Goal: Transaction & Acquisition: Book appointment/travel/reservation

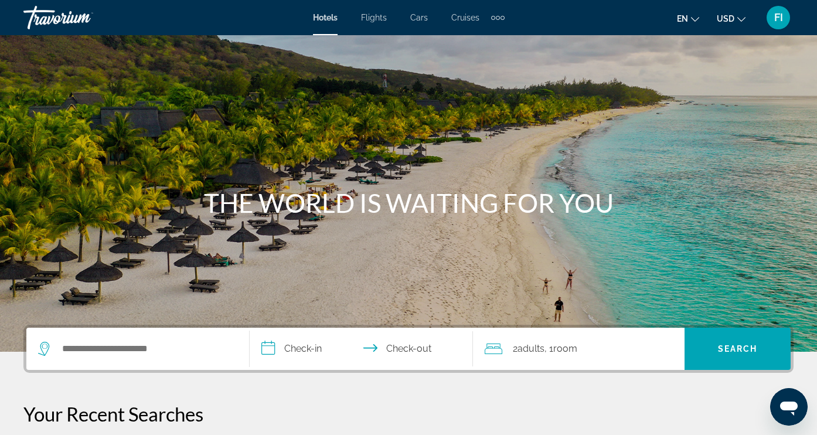
click at [135, 340] on div "Search widget" at bounding box center [134, 349] width 193 height 18
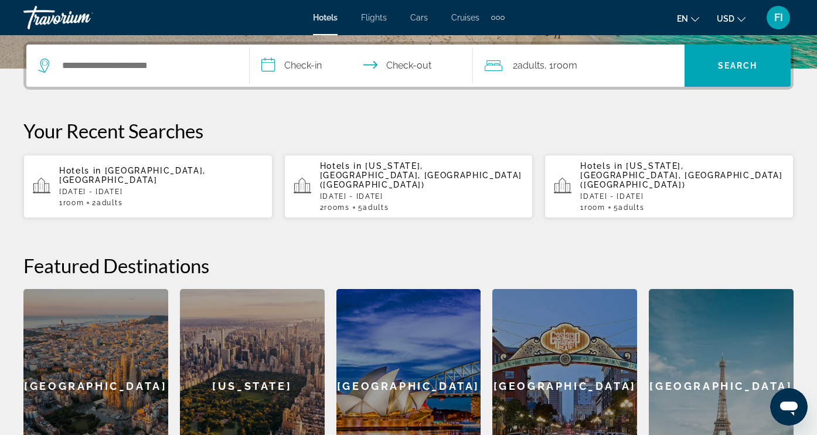
scroll to position [287, 0]
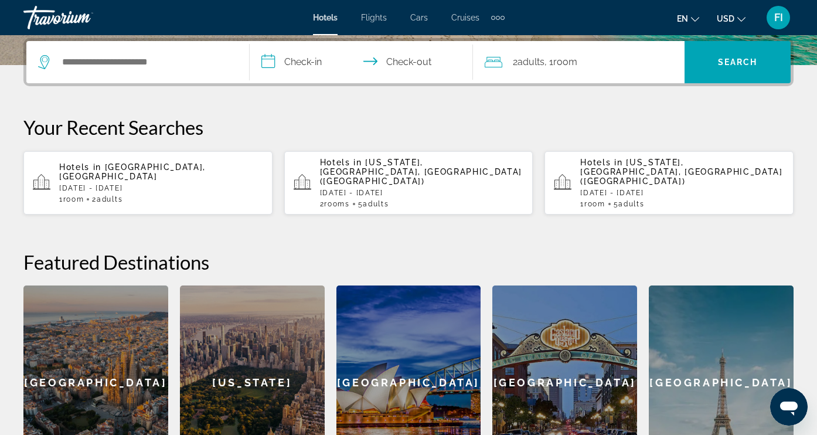
click at [59, 59] on div "Search widget" at bounding box center [134, 62] width 193 height 18
click at [79, 57] on input "Search hotel destination" at bounding box center [146, 62] width 171 height 18
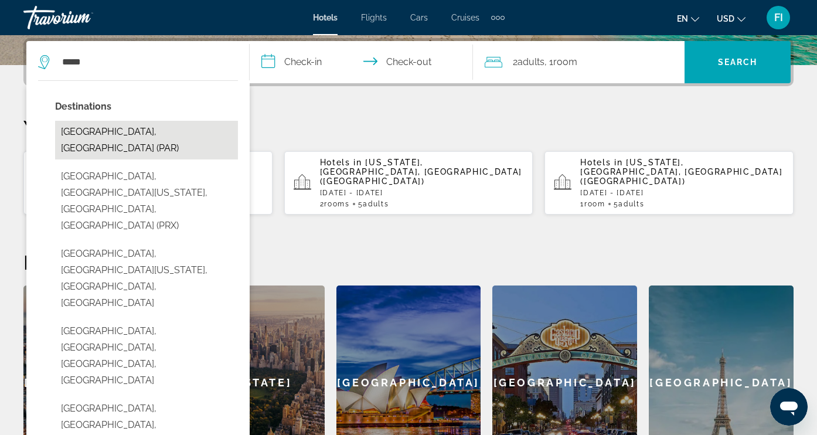
click at [154, 132] on button "[GEOGRAPHIC_DATA], [GEOGRAPHIC_DATA] (PAR)" at bounding box center [146, 140] width 183 height 39
type input "**********"
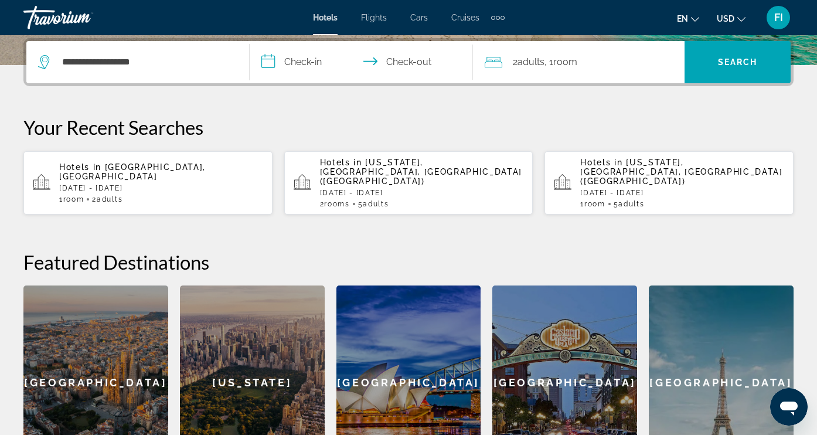
click at [294, 60] on input "**********" at bounding box center [364, 64] width 228 height 46
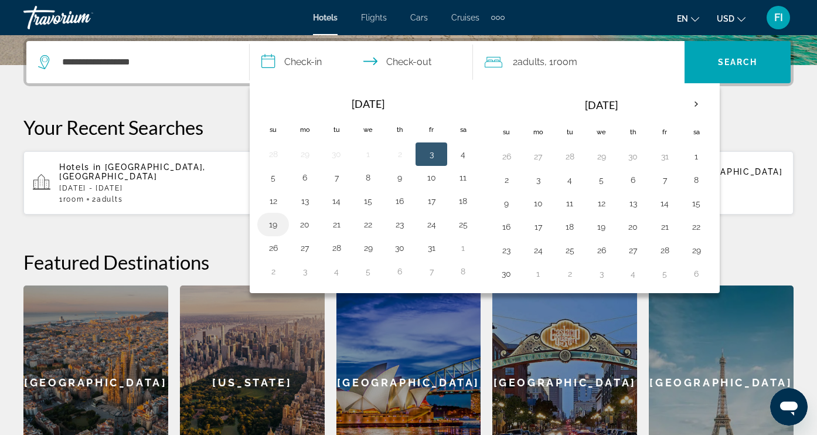
click at [275, 226] on button "19" at bounding box center [273, 224] width 19 height 16
click at [311, 228] on button "20" at bounding box center [304, 224] width 19 height 16
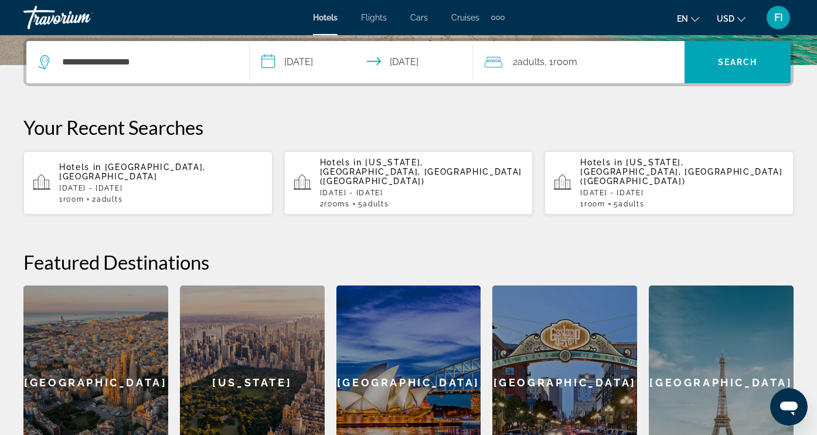
type input "**********"
click at [716, 62] on span "Search" at bounding box center [737, 62] width 106 height 28
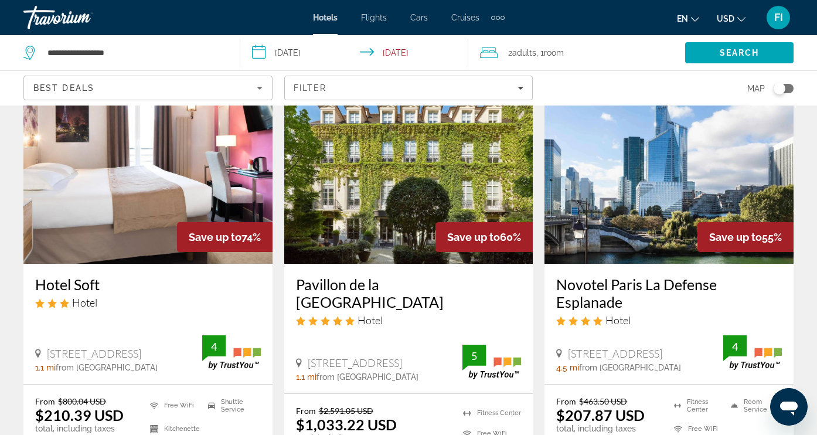
scroll to position [94, 0]
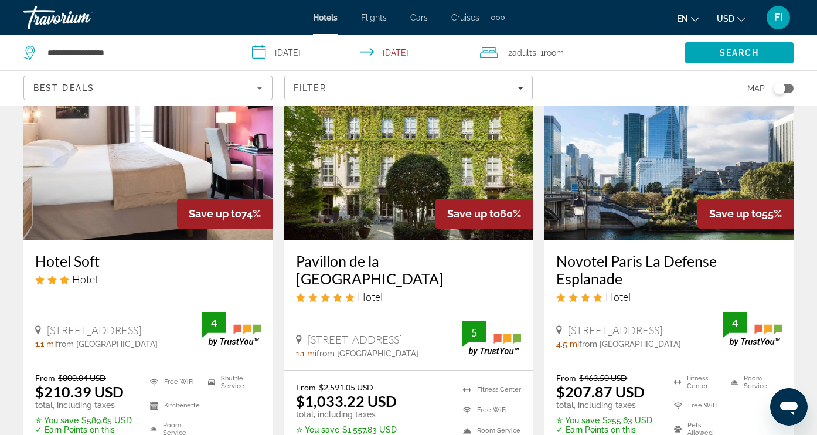
click at [421, 142] on img "Main content" at bounding box center [408, 147] width 249 height 188
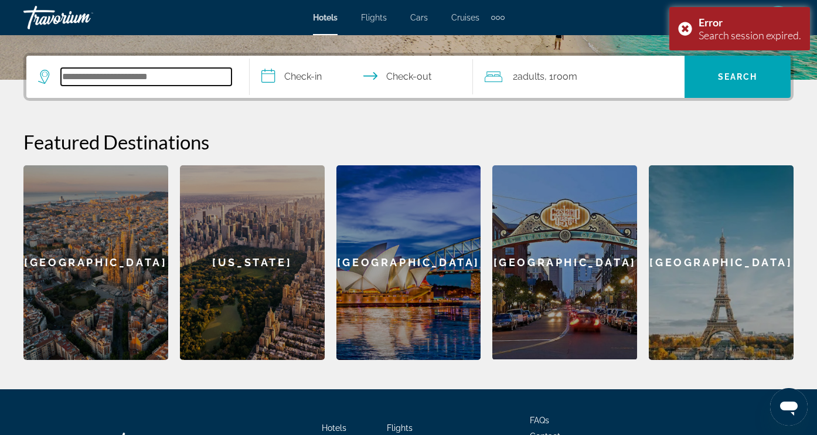
click at [169, 83] on input "Search hotel destination" at bounding box center [146, 77] width 171 height 18
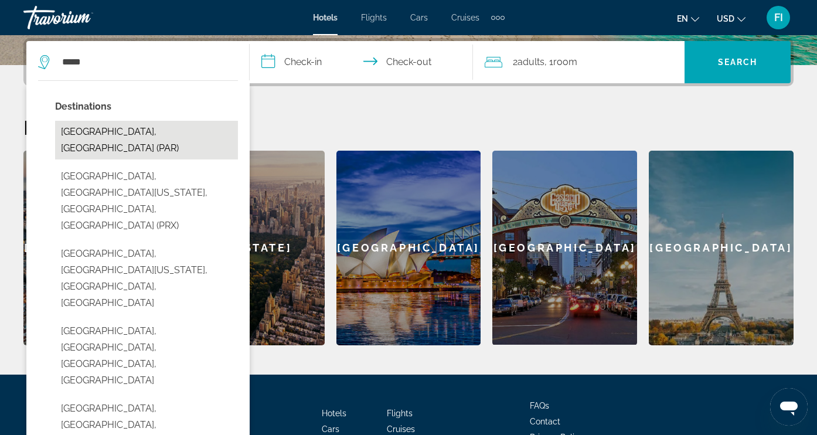
drag, startPoint x: 248, startPoint y: 30, endPoint x: 89, endPoint y: 136, distance: 191.1
click at [89, 136] on button "[GEOGRAPHIC_DATA], [GEOGRAPHIC_DATA] (PAR)" at bounding box center [146, 140] width 183 height 39
type input "**********"
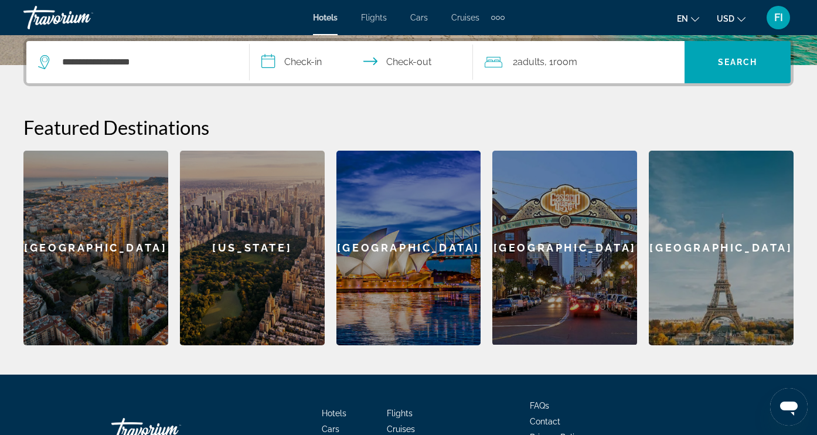
click at [311, 63] on input "**********" at bounding box center [364, 64] width 228 height 46
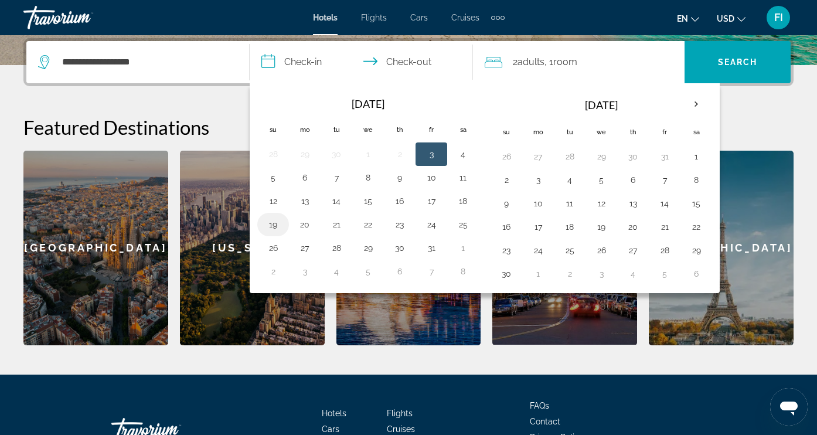
click at [281, 227] on button "19" at bounding box center [273, 224] width 19 height 16
click at [304, 229] on button "20" at bounding box center [304, 224] width 19 height 16
type input "**********"
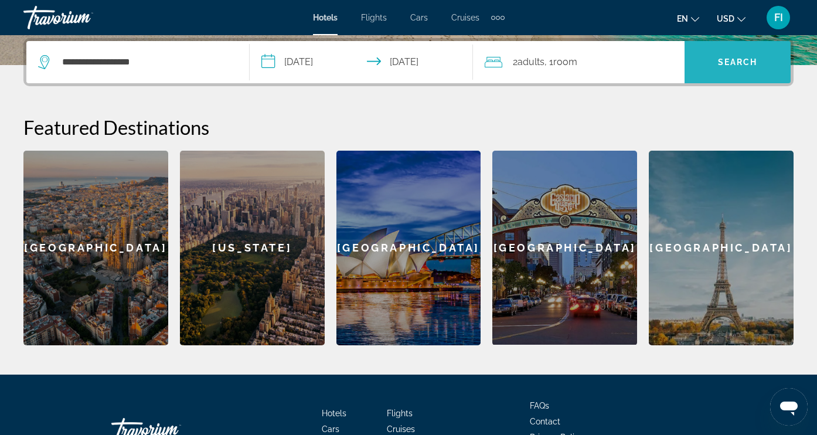
click at [720, 60] on span "Search" at bounding box center [738, 61] width 40 height 9
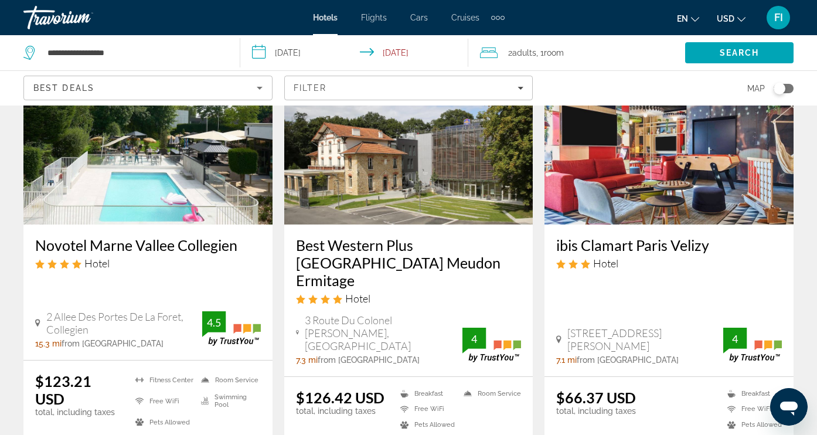
scroll to position [107, 0]
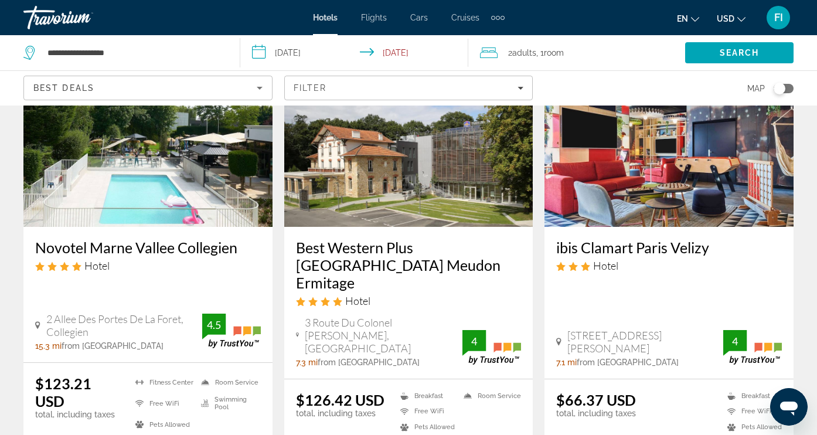
click at [191, 174] on img "Main content" at bounding box center [147, 133] width 249 height 188
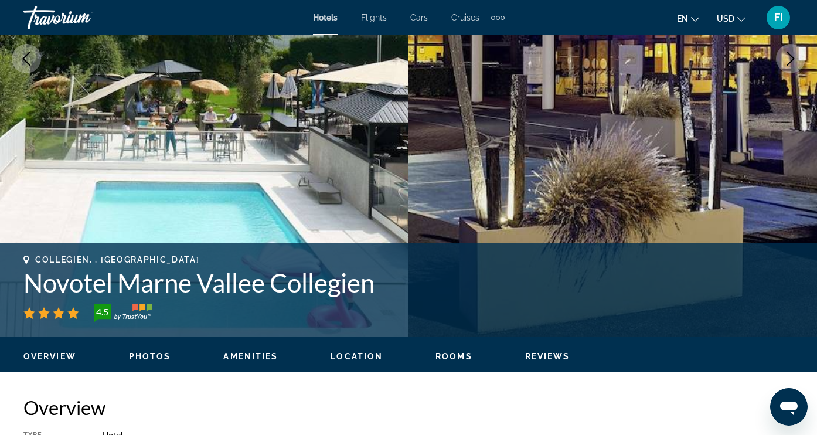
scroll to position [257, 0]
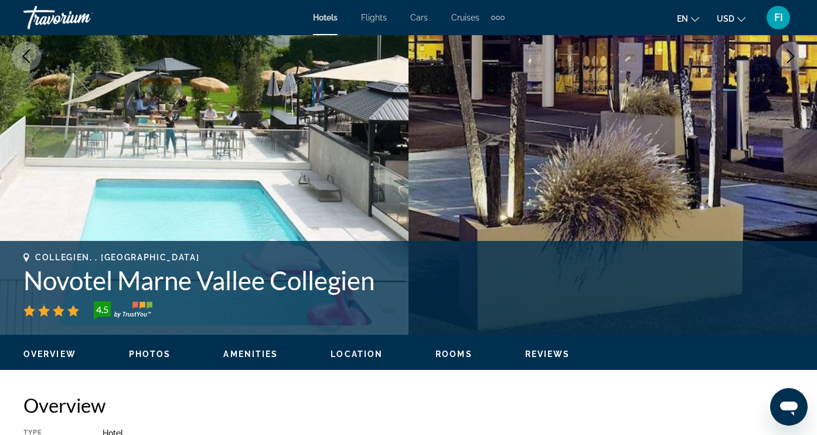
click at [144, 353] on span "Photos" at bounding box center [150, 353] width 42 height 9
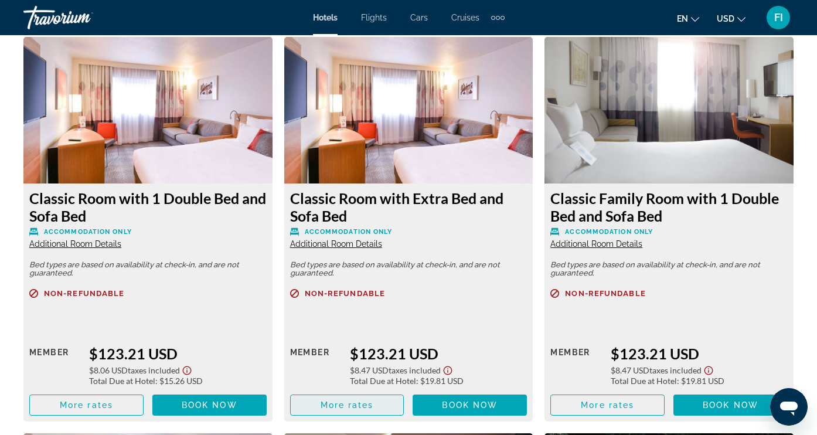
scroll to position [1854, 0]
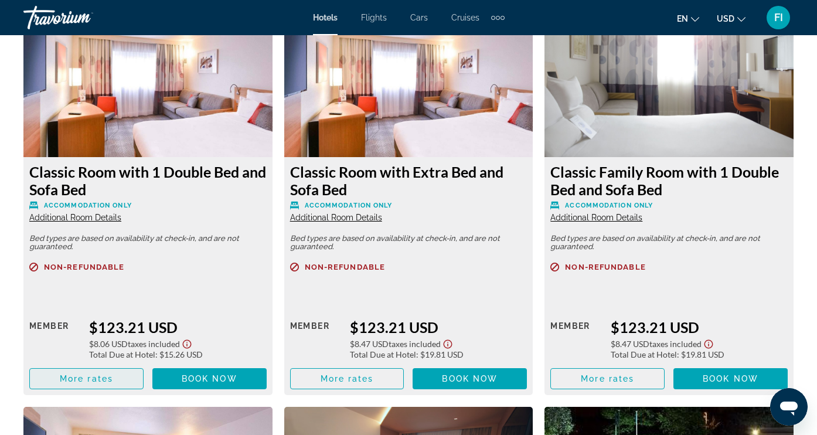
click at [95, 381] on span "More rates" at bounding box center [86, 378] width 53 height 9
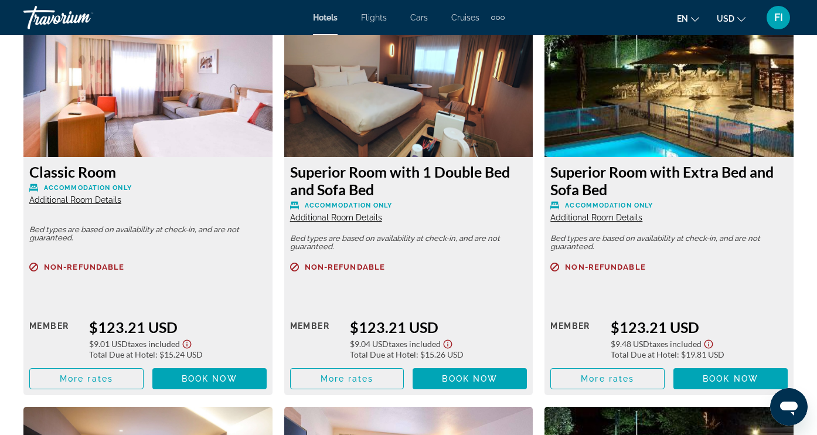
scroll to position [2250, 0]
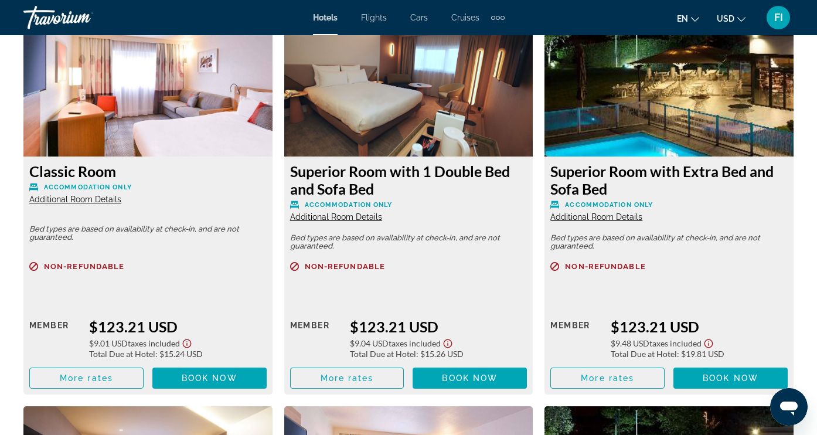
click at [692, 21] on button "en English Español Français Italiano Português русский" at bounding box center [688, 18] width 22 height 17
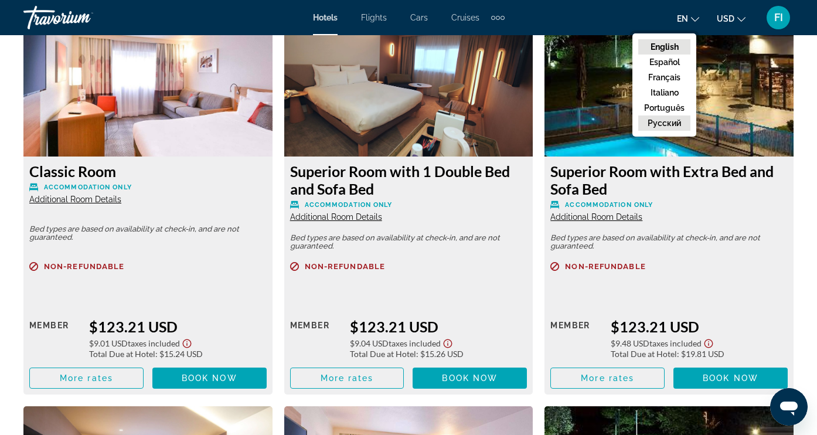
click at [661, 131] on button "русский" at bounding box center [664, 122] width 52 height 15
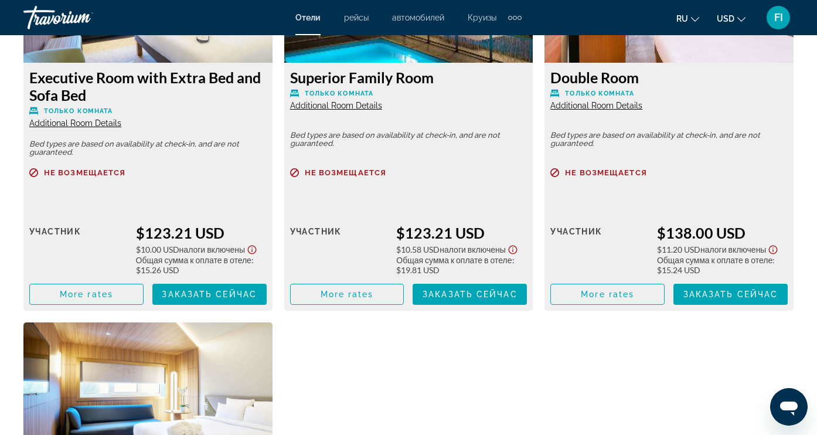
scroll to position [3178, 0]
